Goal: Task Accomplishment & Management: Manage account settings

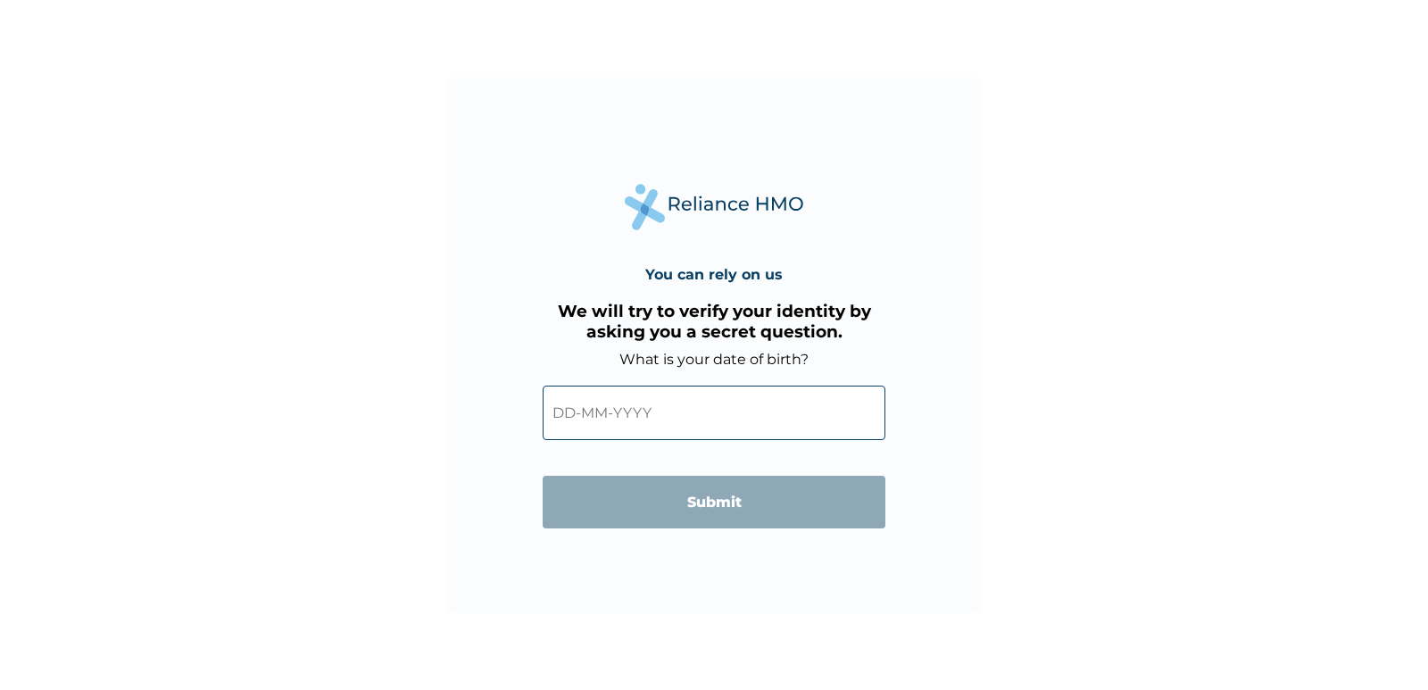
click at [630, 403] on input "text" at bounding box center [714, 413] width 343 height 54
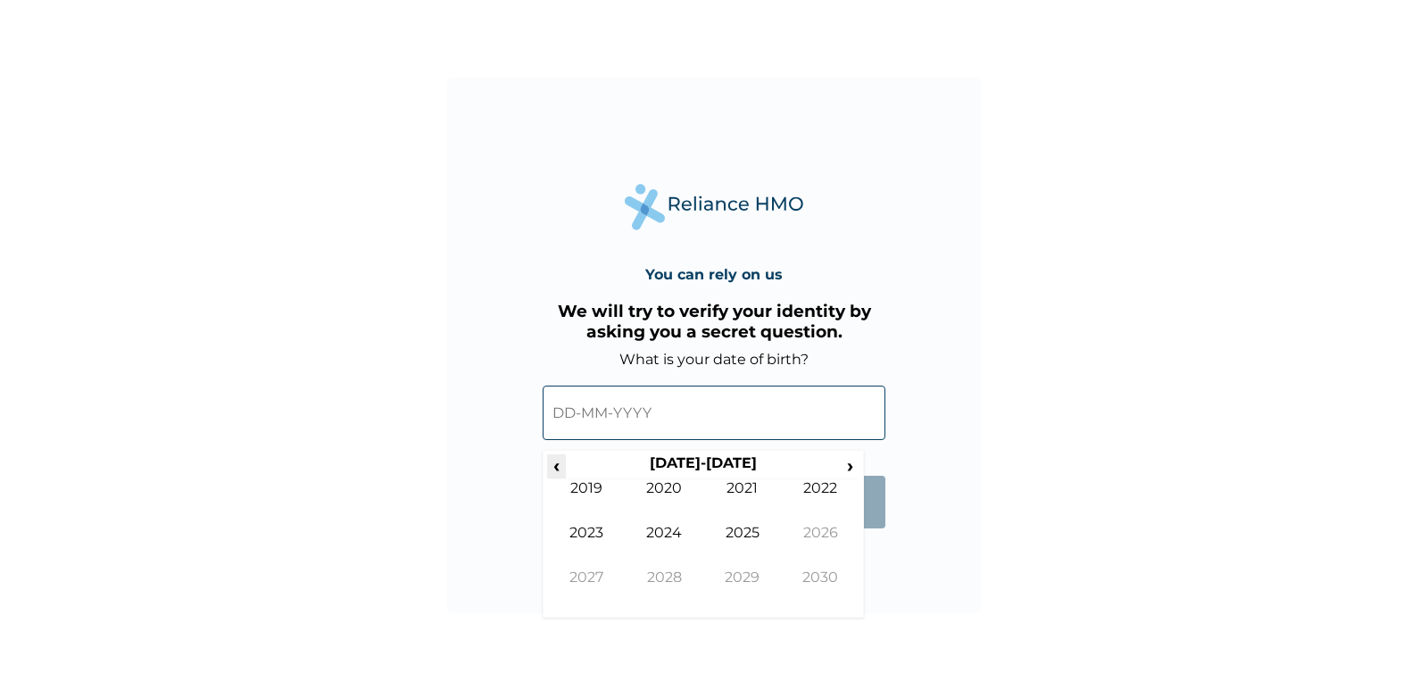
click at [562, 465] on span "‹" at bounding box center [556, 465] width 19 height 22
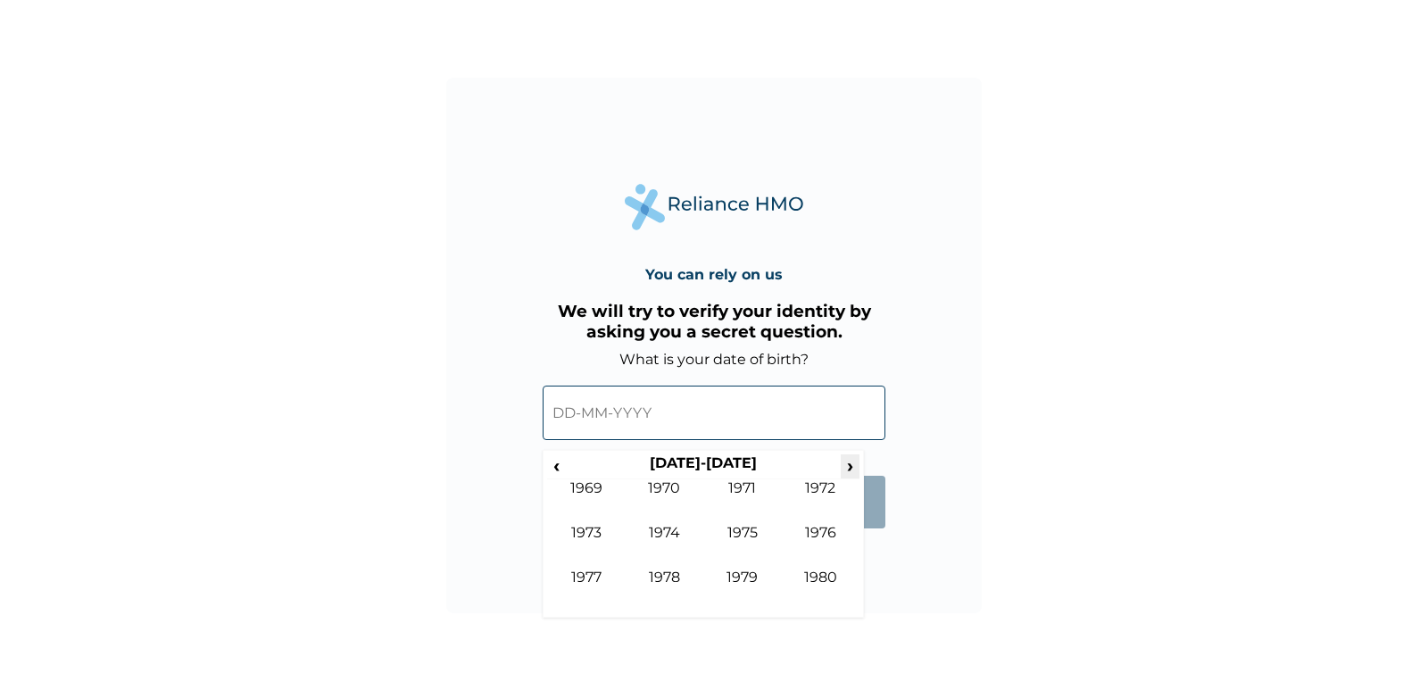
click at [853, 466] on span "›" at bounding box center [851, 465] width 20 height 22
click at [826, 487] on td "1982" at bounding box center [821, 501] width 79 height 45
click at [821, 572] on td "Dec" at bounding box center [821, 591] width 79 height 45
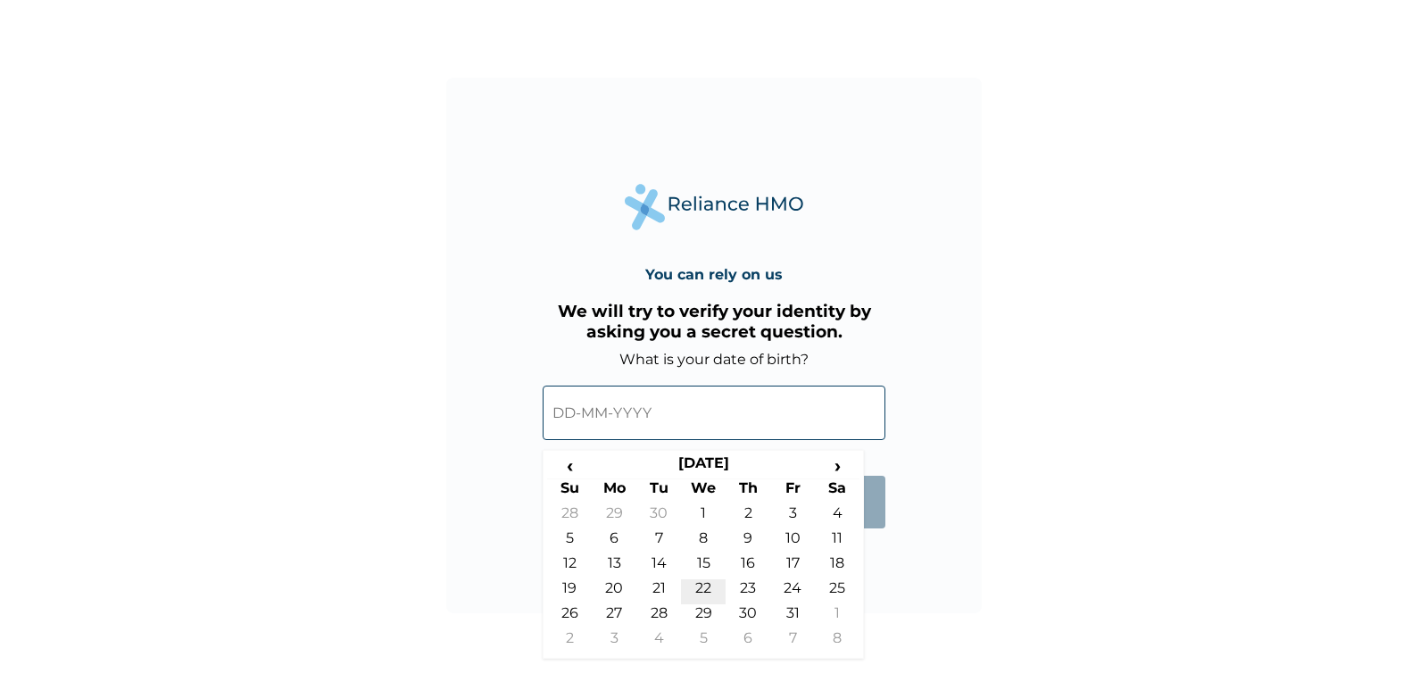
click at [700, 594] on td "22" at bounding box center [703, 591] width 45 height 25
type input "[DATE]"
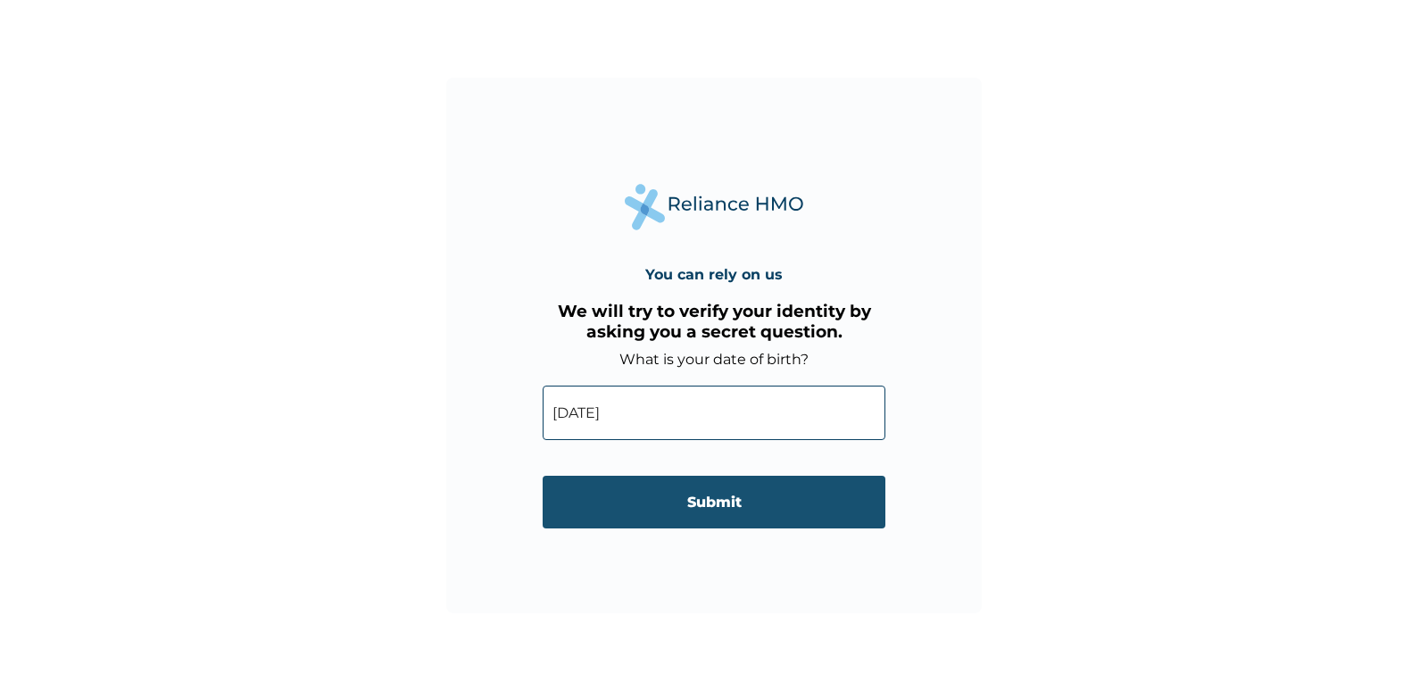
click at [714, 492] on input "Submit" at bounding box center [714, 502] width 343 height 53
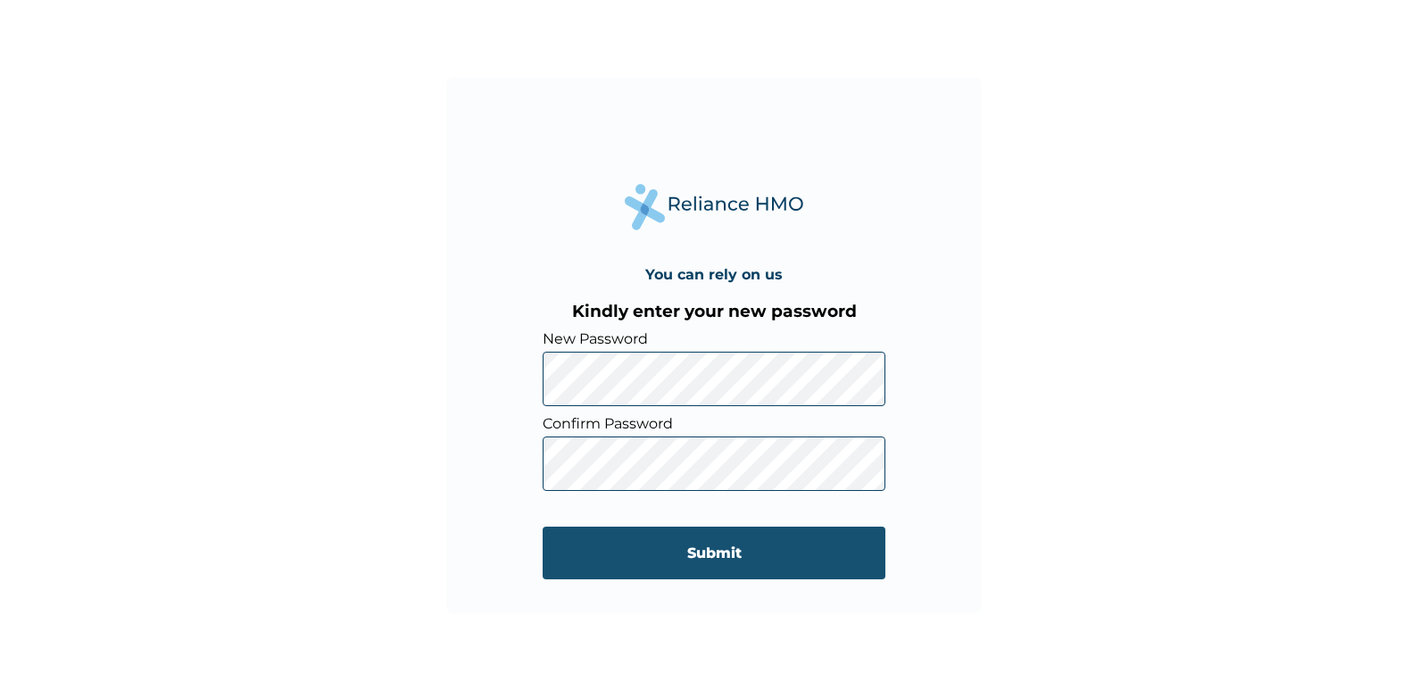
click at [840, 561] on input "Submit" at bounding box center [714, 553] width 343 height 53
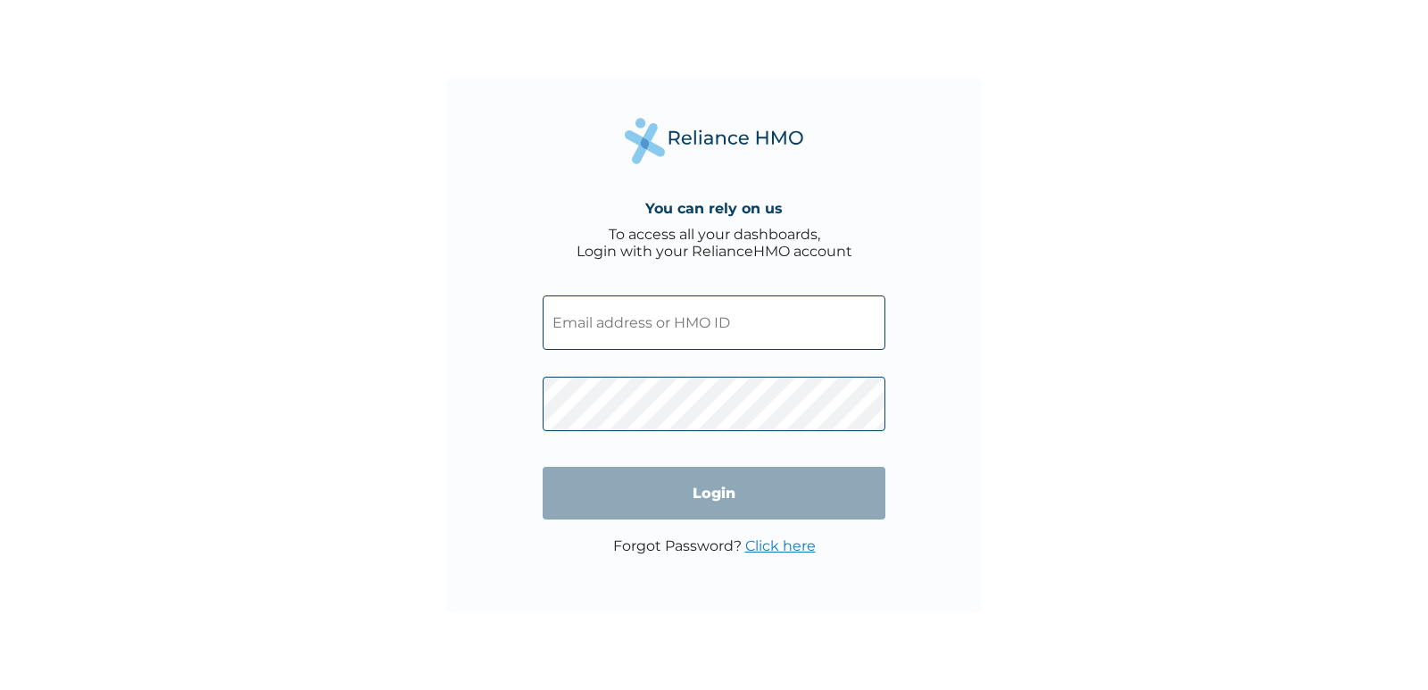
type input "Lac/1003/a"
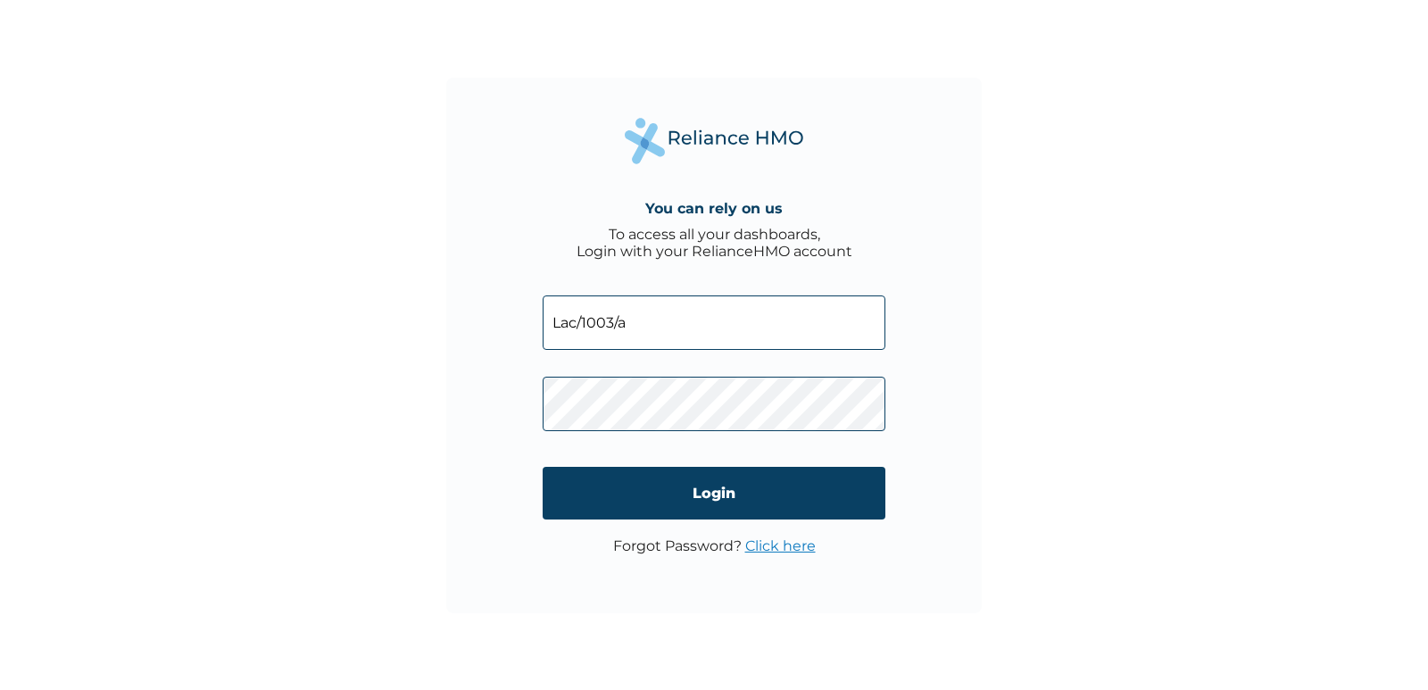
click at [977, 385] on div "You can rely on us To access all your dashboards, Login with your RelianceHMO a…" at bounding box center [714, 346] width 536 height 536
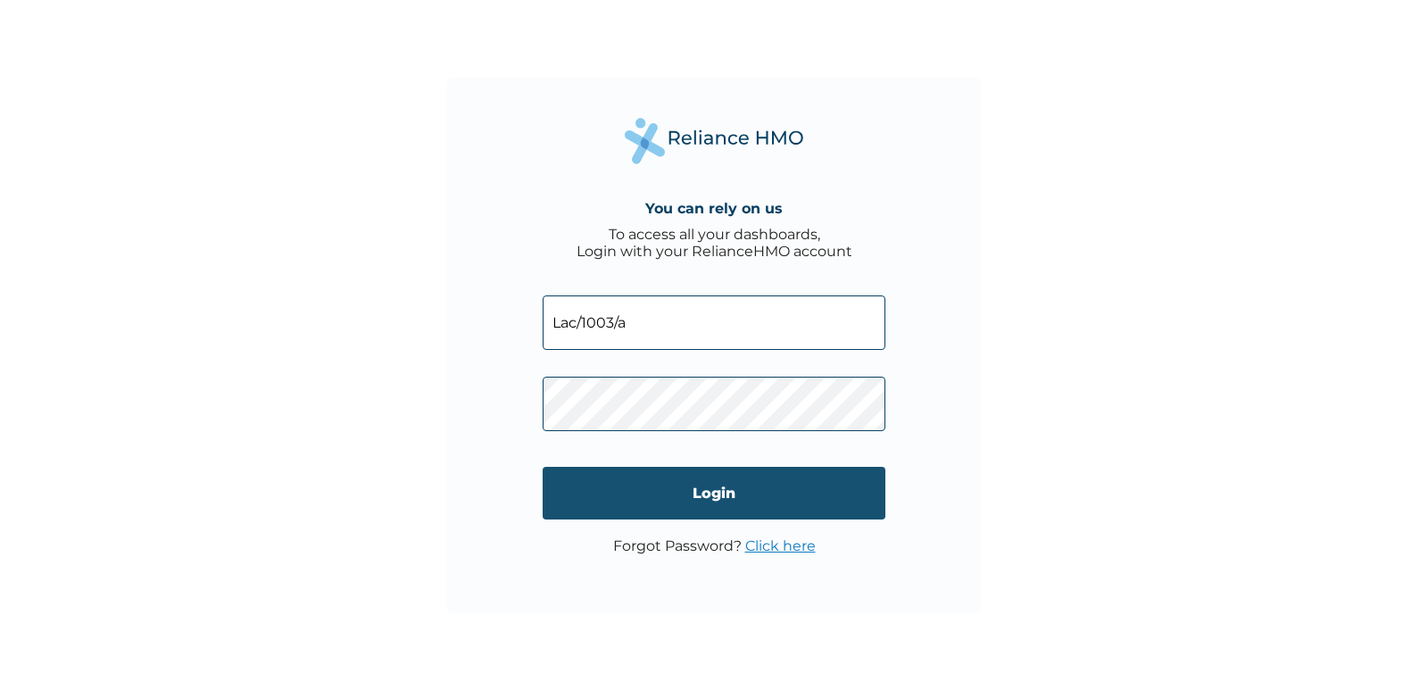
click at [722, 491] on input "Login" at bounding box center [714, 493] width 343 height 53
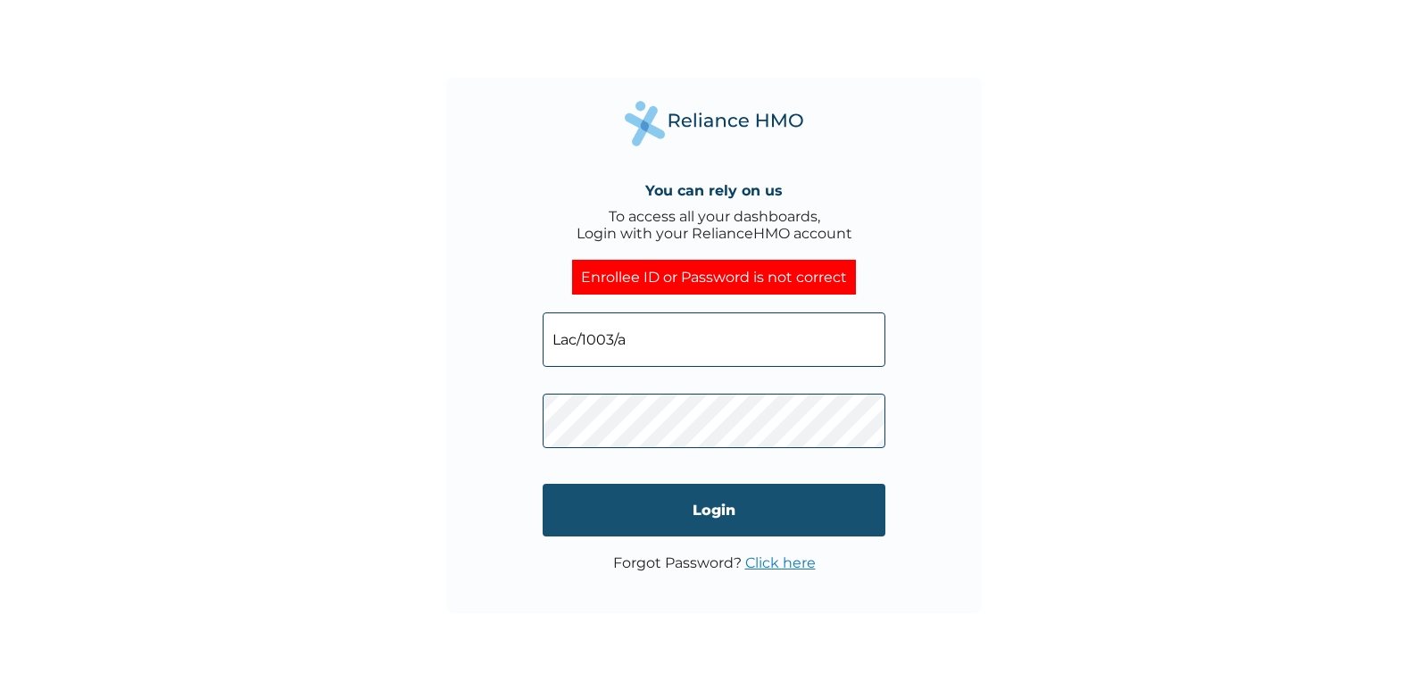
click at [600, 503] on input "Login" at bounding box center [714, 510] width 343 height 53
click at [734, 512] on input "Login" at bounding box center [714, 510] width 343 height 53
